Goal: Task Accomplishment & Management: Use online tool/utility

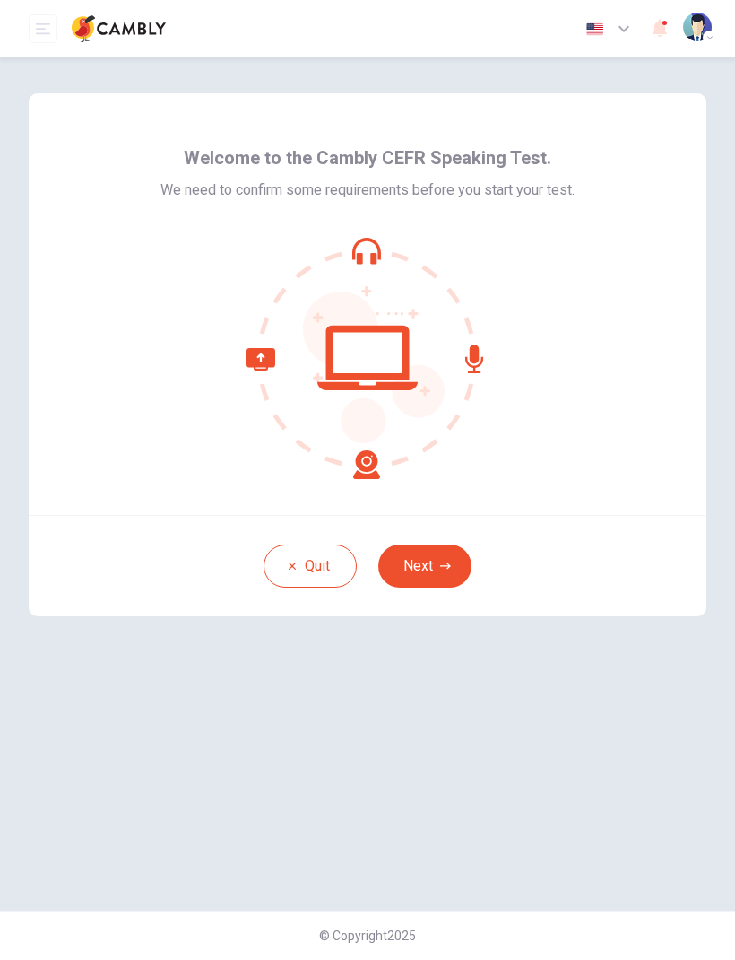
click at [442, 572] on button "Next" at bounding box center [424, 565] width 93 height 43
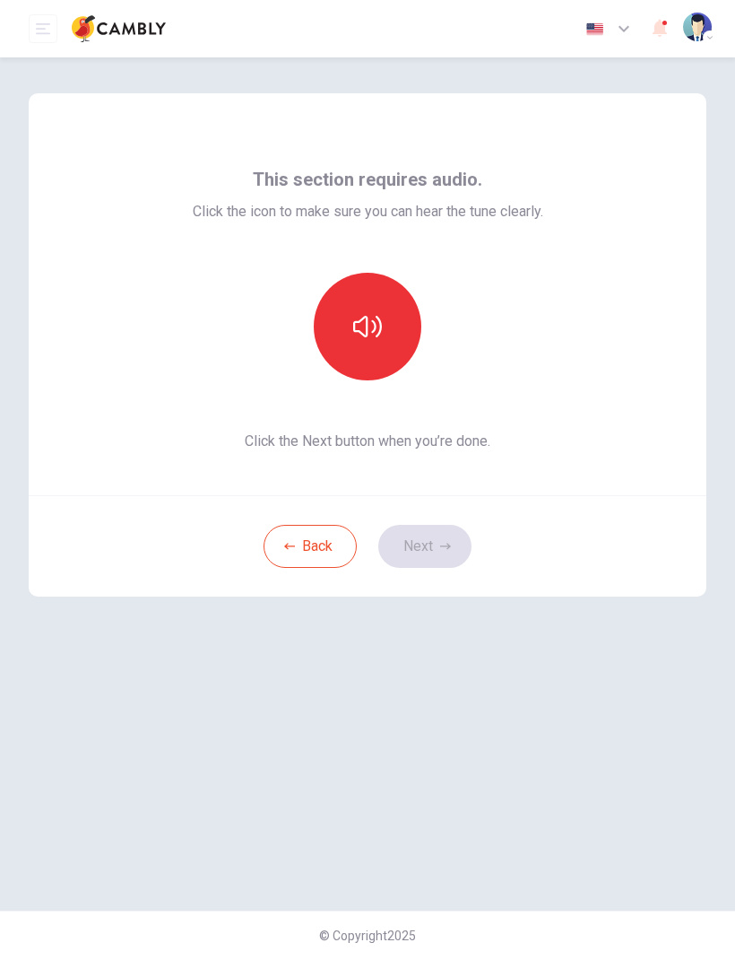
click at [311, 564] on button "Back" at bounding box center [310, 546] width 93 height 43
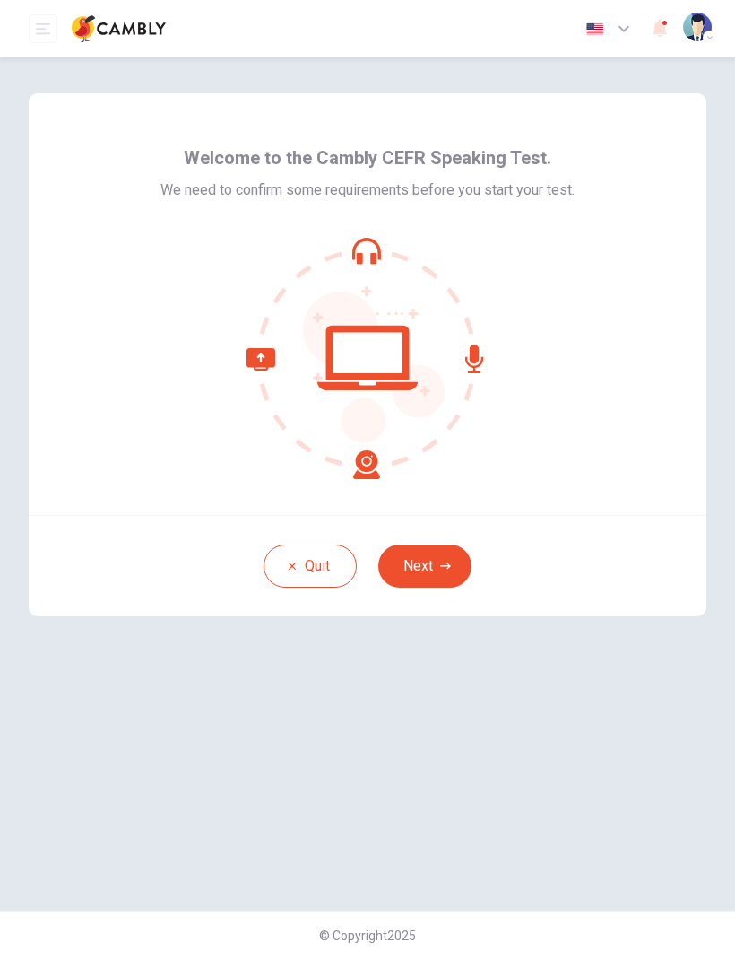
click at [426, 560] on button "Next" at bounding box center [424, 565] width 93 height 43
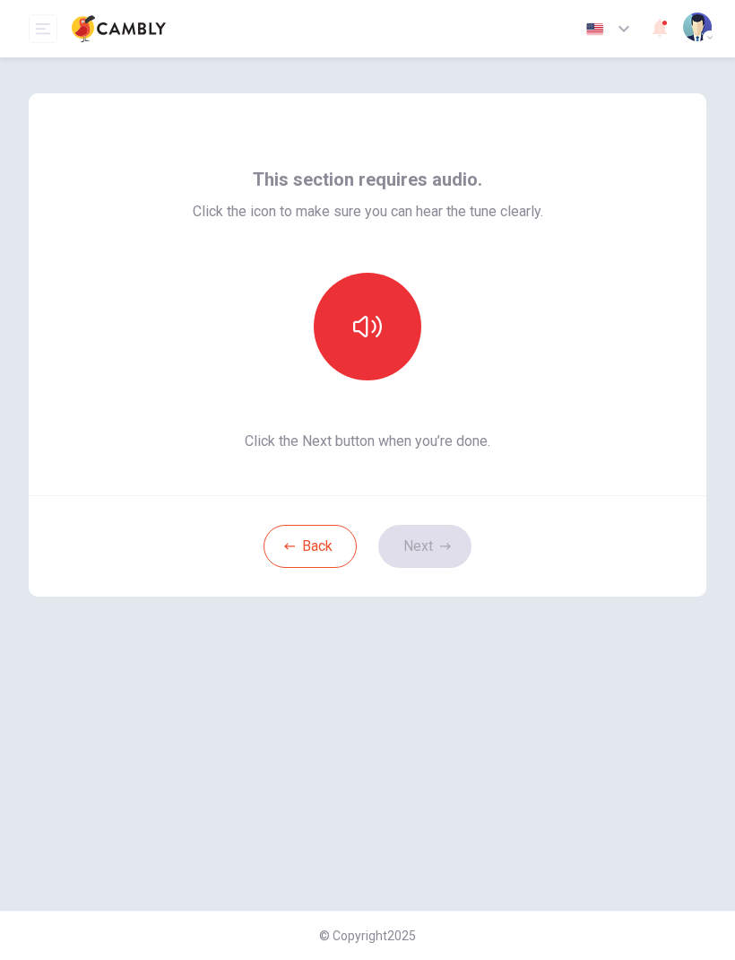
click at [353, 344] on button "button" at bounding box center [368, 327] width 108 height 108
click at [436, 552] on button "Next" at bounding box center [424, 546] width 93 height 43
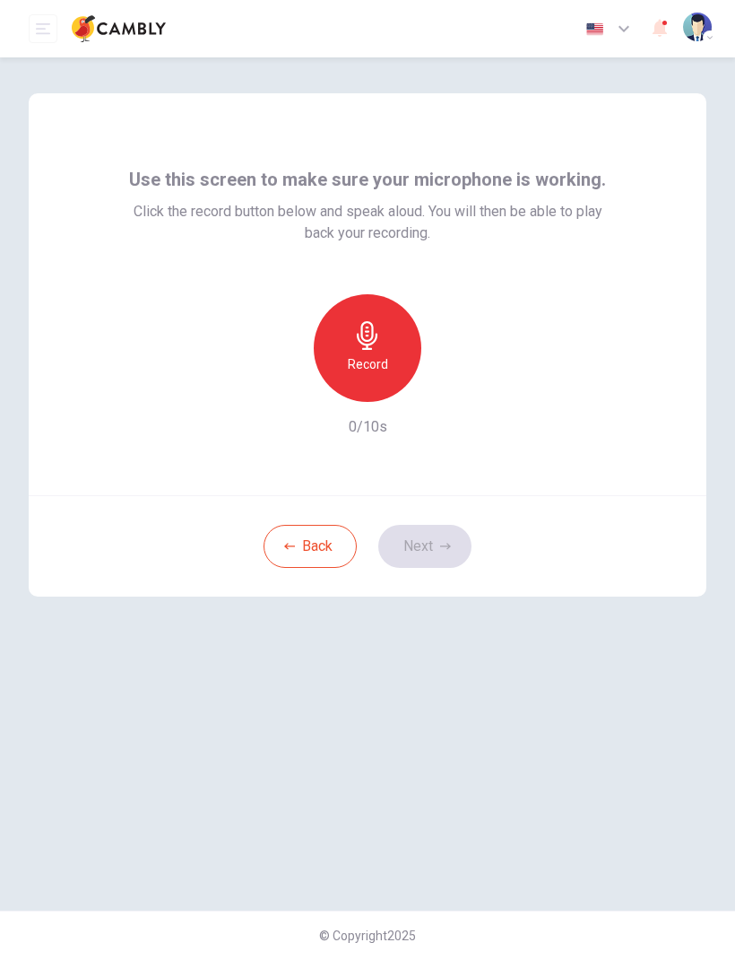
click at [360, 347] on icon "button" at bounding box center [367, 335] width 29 height 29
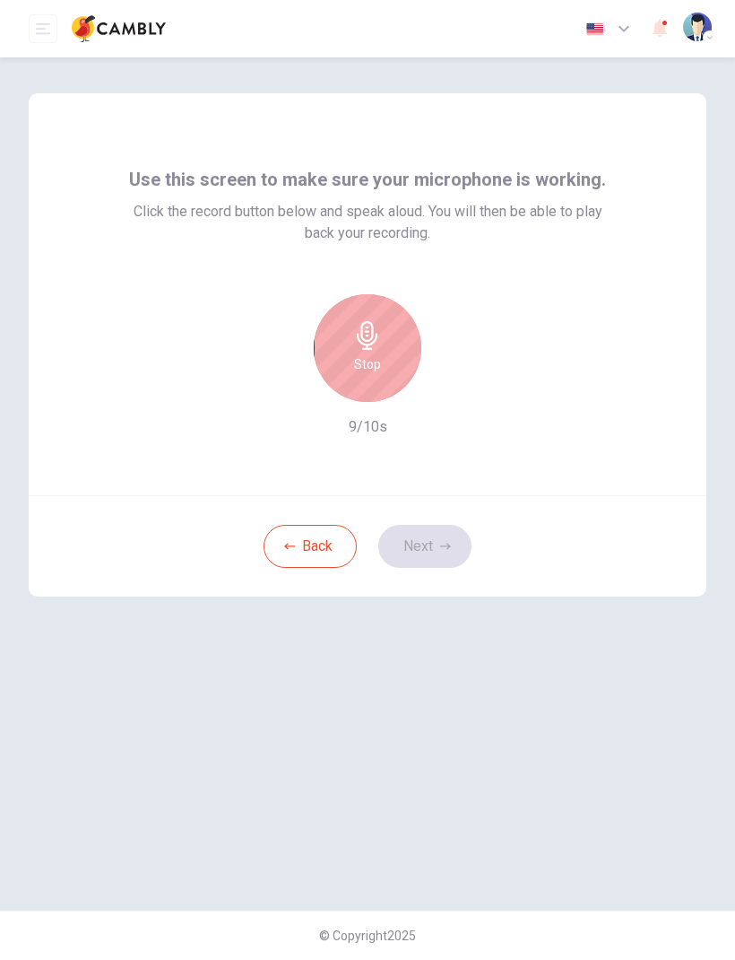
click at [360, 364] on h6 "Stop" at bounding box center [367, 364] width 27 height 22
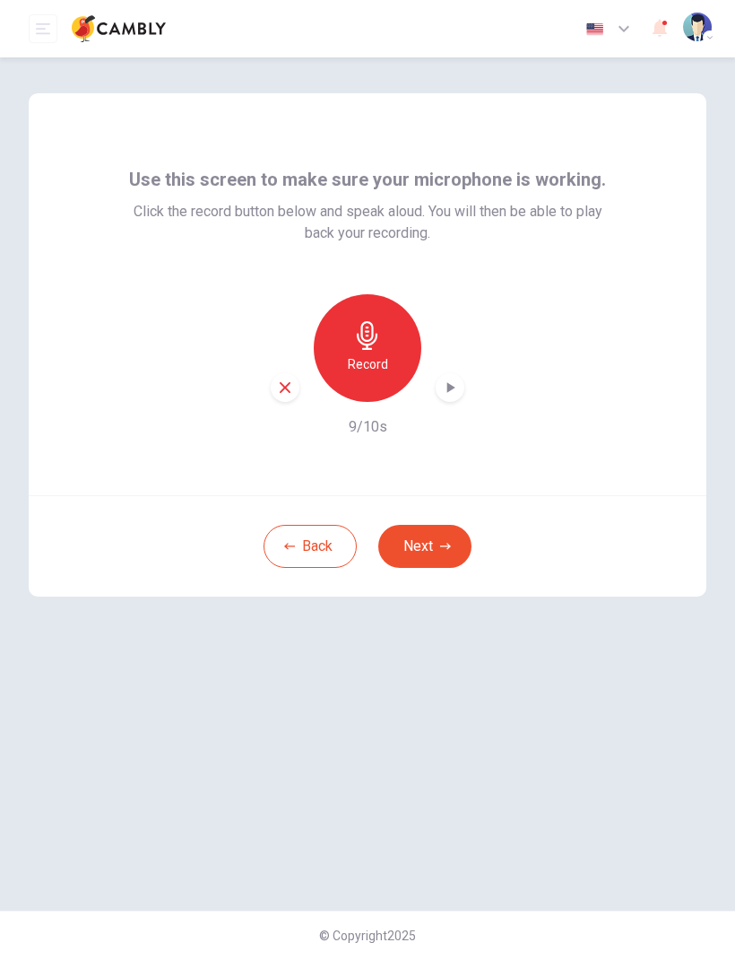
click at [446, 383] on icon "button" at bounding box center [450, 387] width 18 height 18
click at [424, 551] on button "Next" at bounding box center [424, 546] width 93 height 43
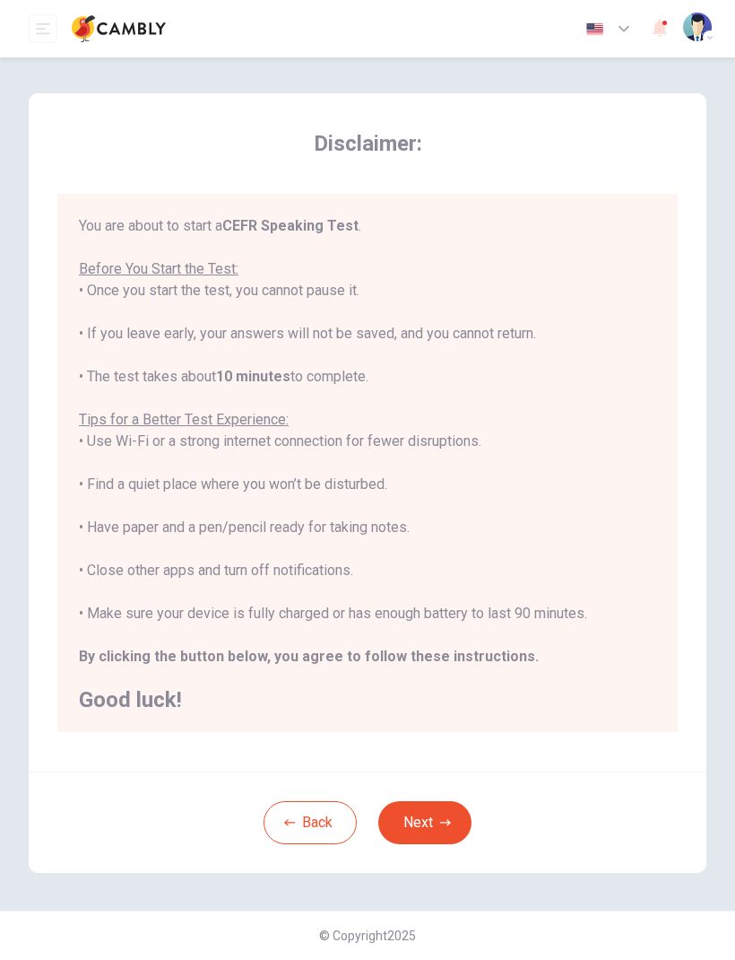
click at [440, 816] on button "Next" at bounding box center [424, 822] width 93 height 43
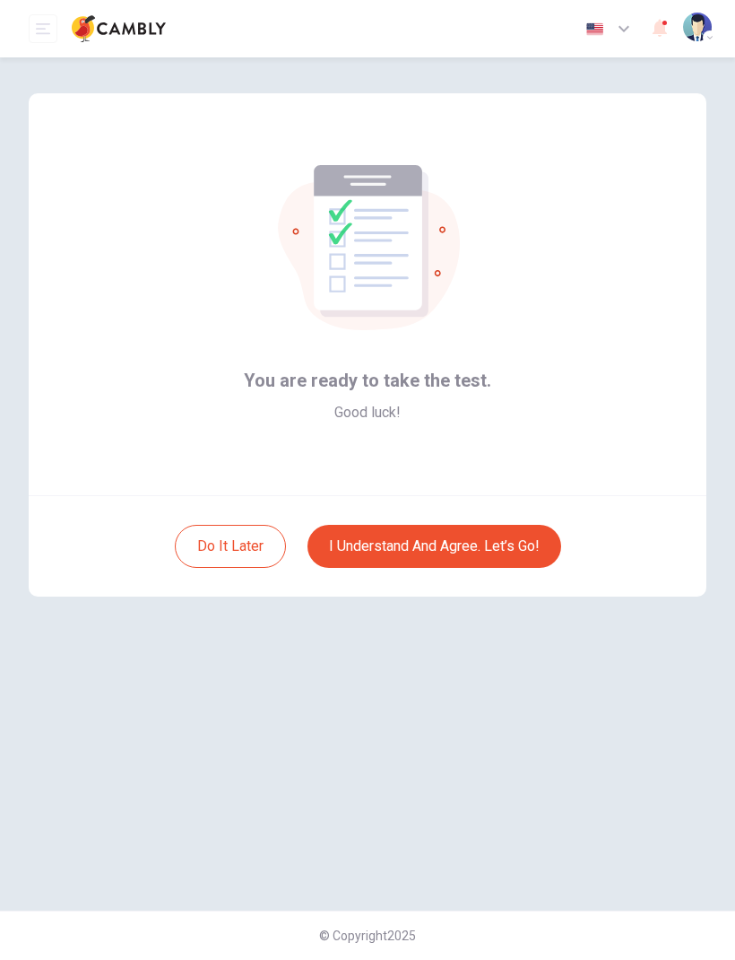
click at [481, 563] on button "I understand and agree. Let’s go!" at bounding box center [435, 546] width 254 height 43
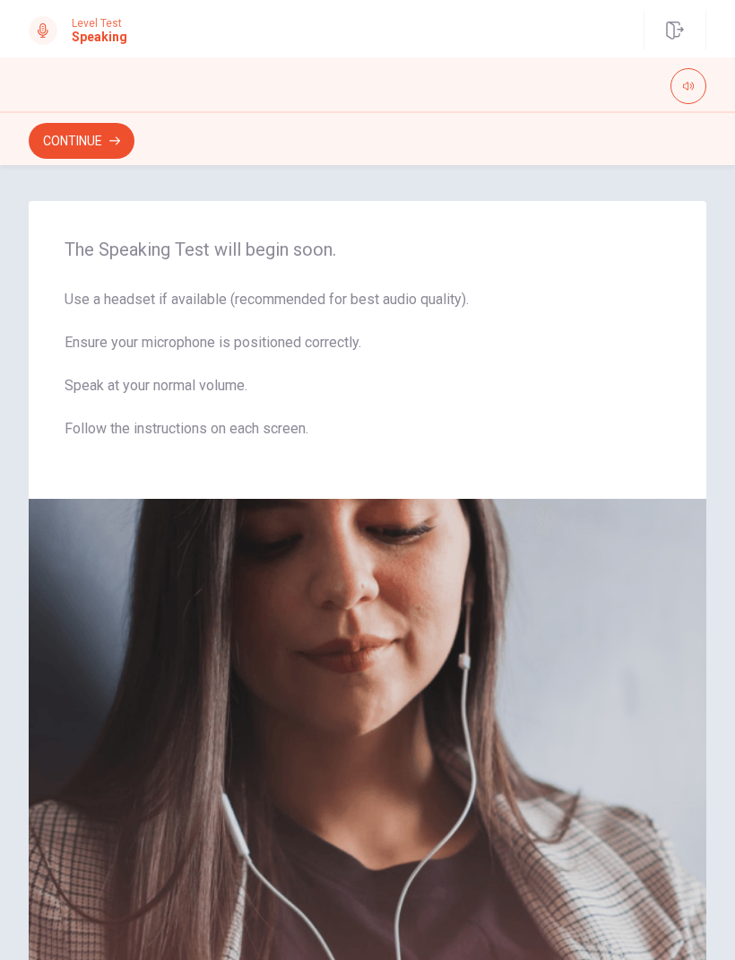
click at [690, 88] on icon "button" at bounding box center [688, 86] width 11 height 11
click at [689, 89] on icon "button" at bounding box center [688, 86] width 11 height 8
click at [691, 69] on button "button" at bounding box center [689, 86] width 36 height 36
click at [684, 89] on icon "button" at bounding box center [688, 86] width 11 height 11
click at [75, 152] on button "Continue" at bounding box center [82, 141] width 106 height 36
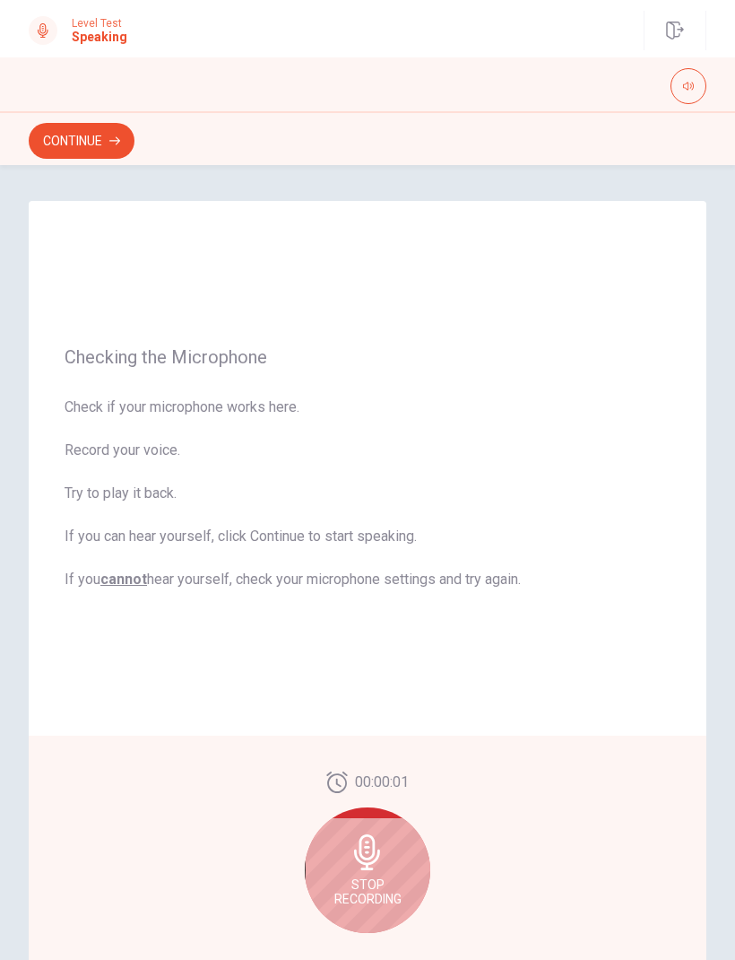
click at [369, 881] on span "Stop Recording" at bounding box center [367, 891] width 67 height 29
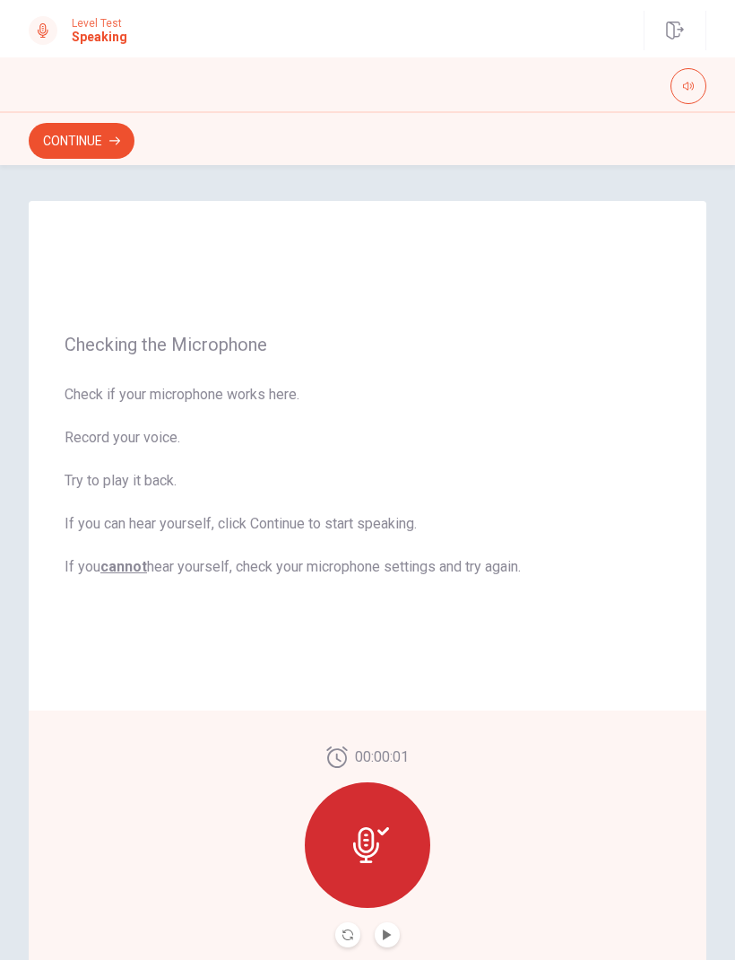
click at [382, 929] on icon "Play Audio" at bounding box center [387, 934] width 11 height 11
click at [344, 935] on icon "Record Again" at bounding box center [348, 934] width 11 height 11
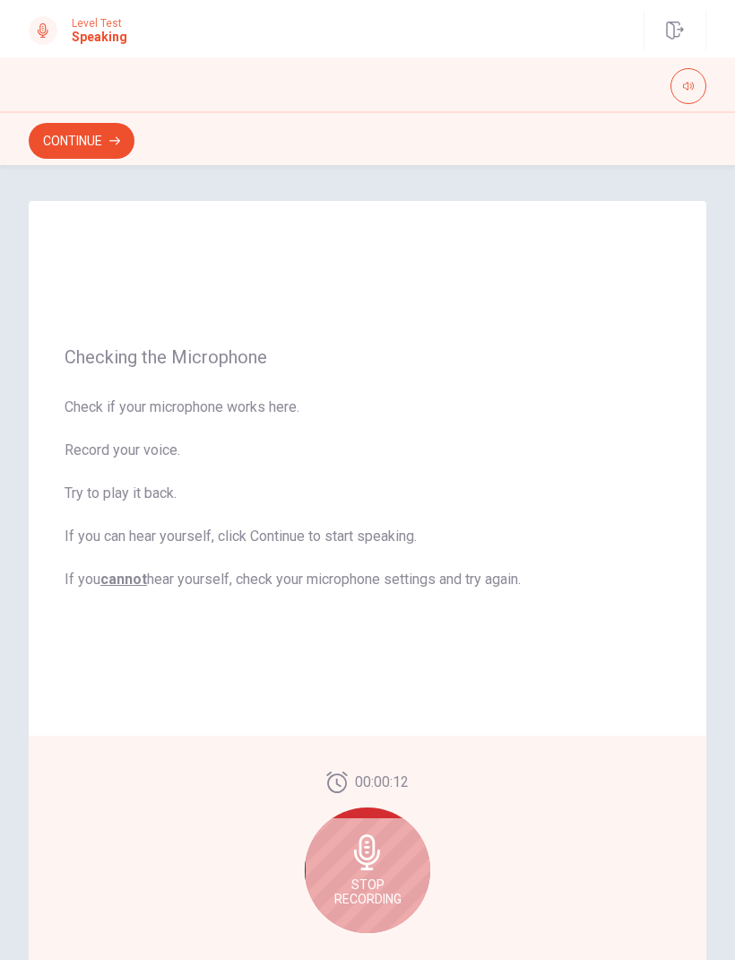
click at [378, 865] on icon at bounding box center [368, 852] width 36 height 36
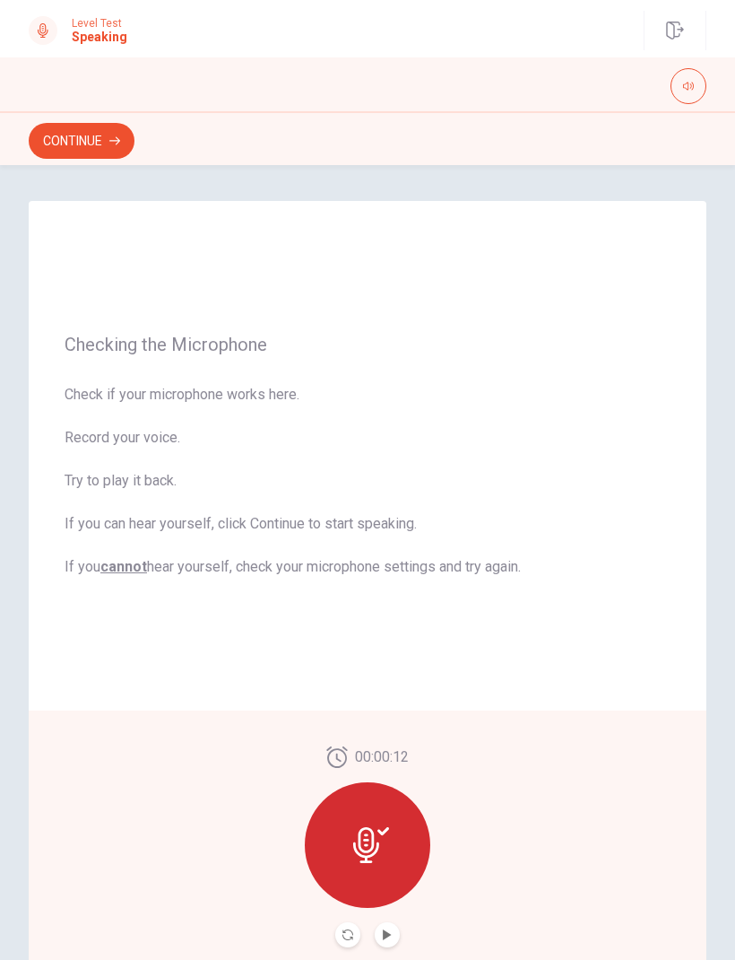
click at [85, 149] on button "Continue" at bounding box center [82, 141] width 106 height 36
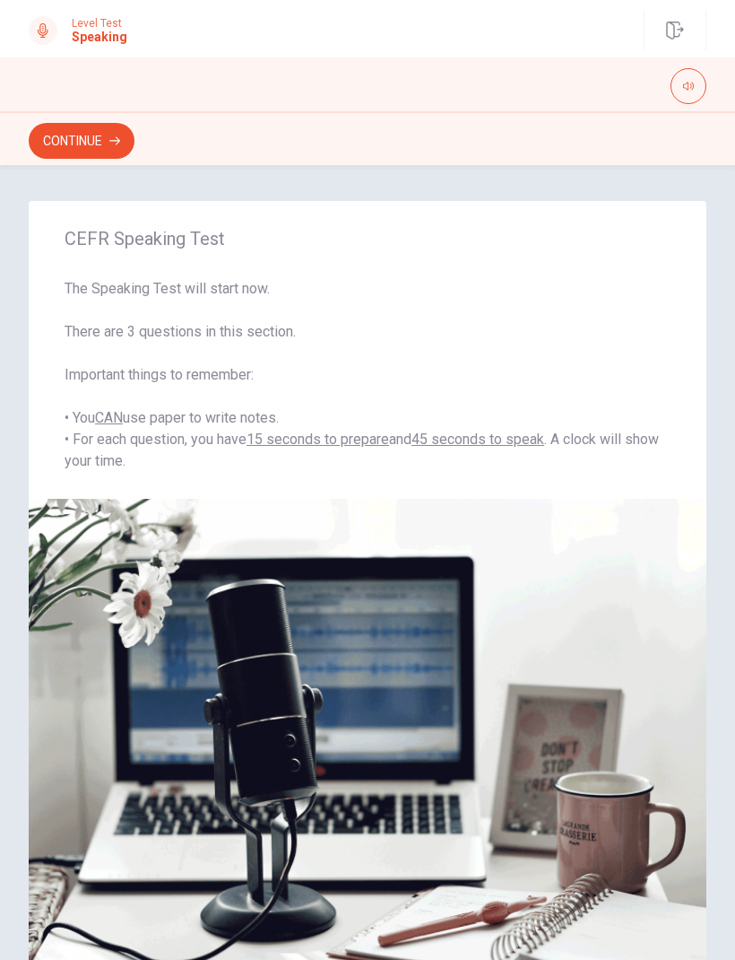
scroll to position [-1, 0]
click at [79, 149] on button "Continue" at bounding box center [82, 141] width 106 height 36
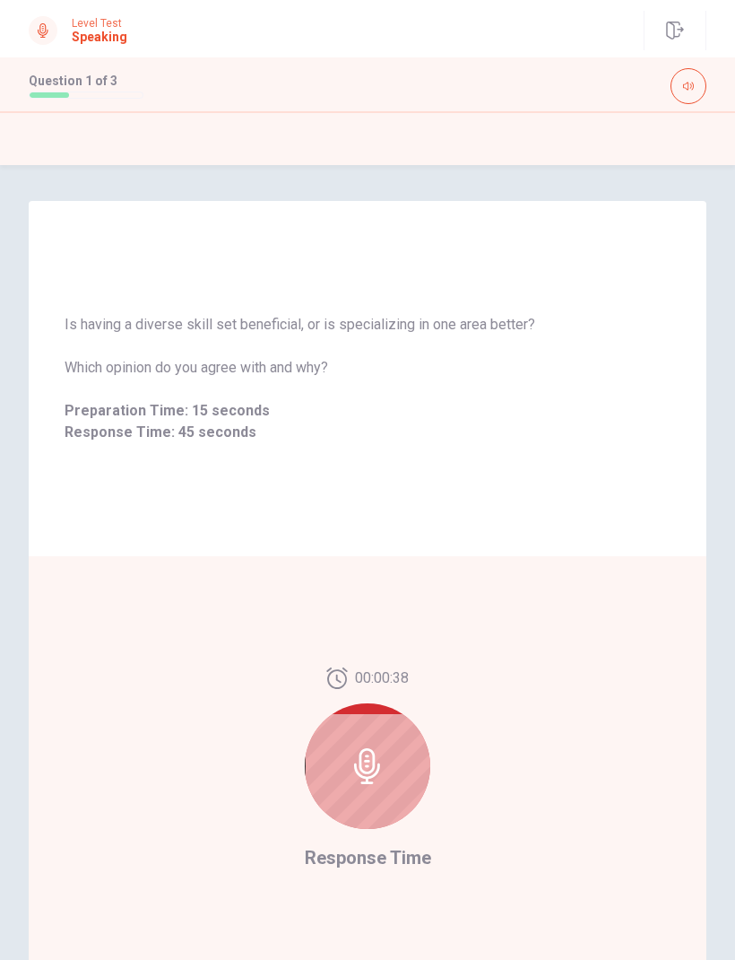
click at [361, 752] on icon at bounding box center [367, 766] width 26 height 36
click at [369, 783] on icon at bounding box center [367, 766] width 26 height 36
click at [365, 763] on icon at bounding box center [368, 766] width 36 height 36
click at [378, 754] on icon at bounding box center [368, 766] width 36 height 36
click at [378, 781] on icon at bounding box center [368, 766] width 36 height 36
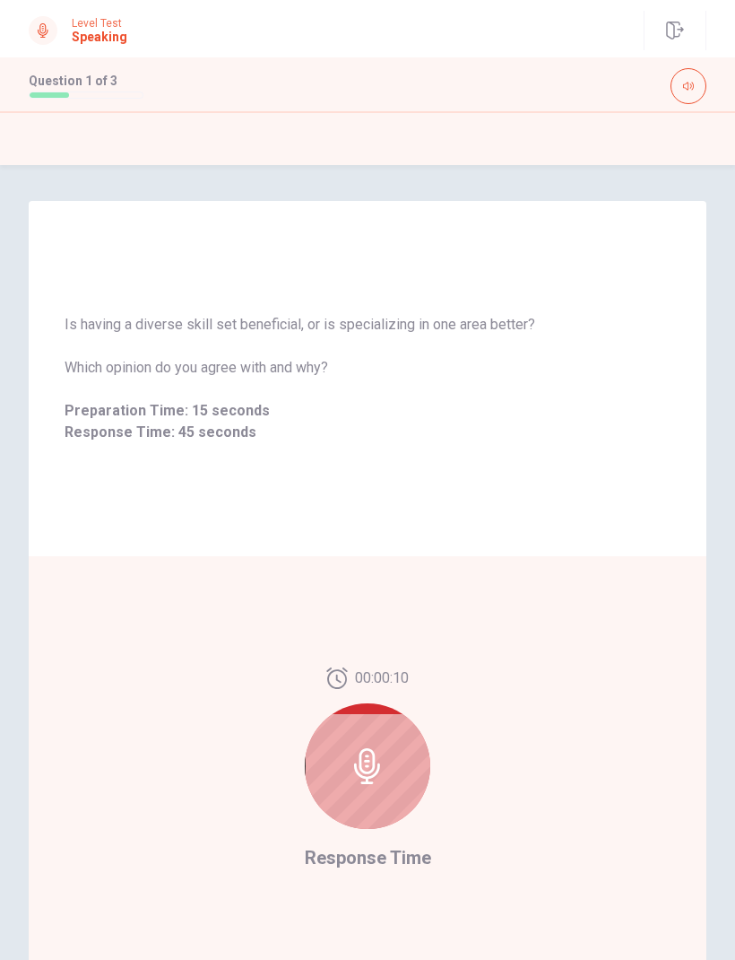
click at [373, 783] on icon at bounding box center [367, 766] width 26 height 36
click at [372, 782] on icon at bounding box center [367, 766] width 26 height 36
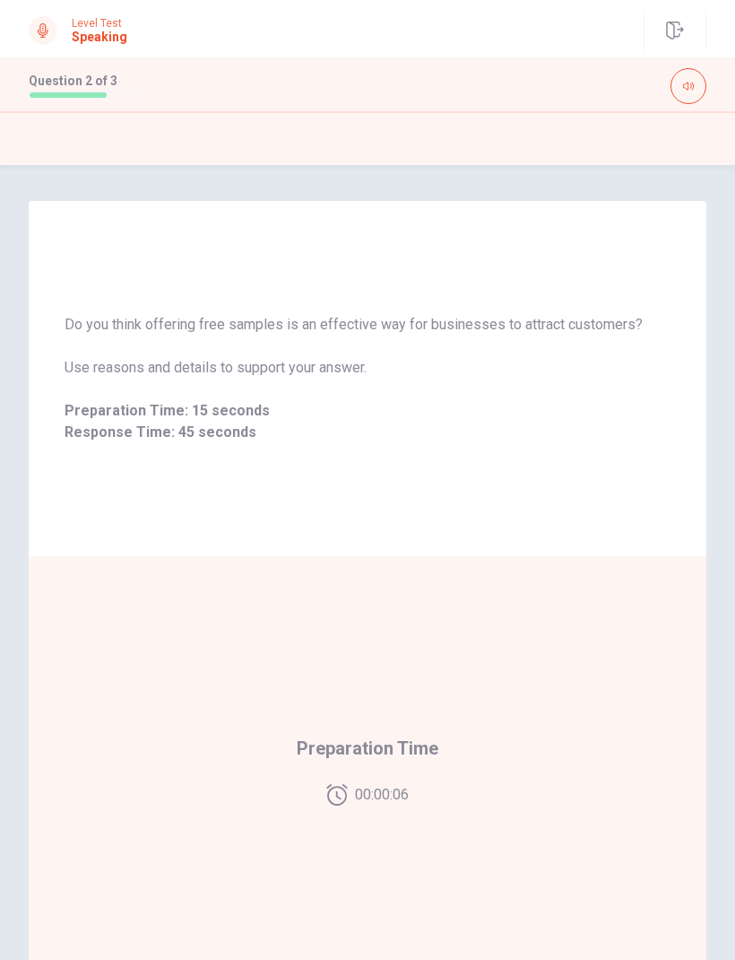
click at [682, 37] on icon "button" at bounding box center [675, 31] width 18 height 18
